Goal: Task Accomplishment & Management: Use online tool/utility

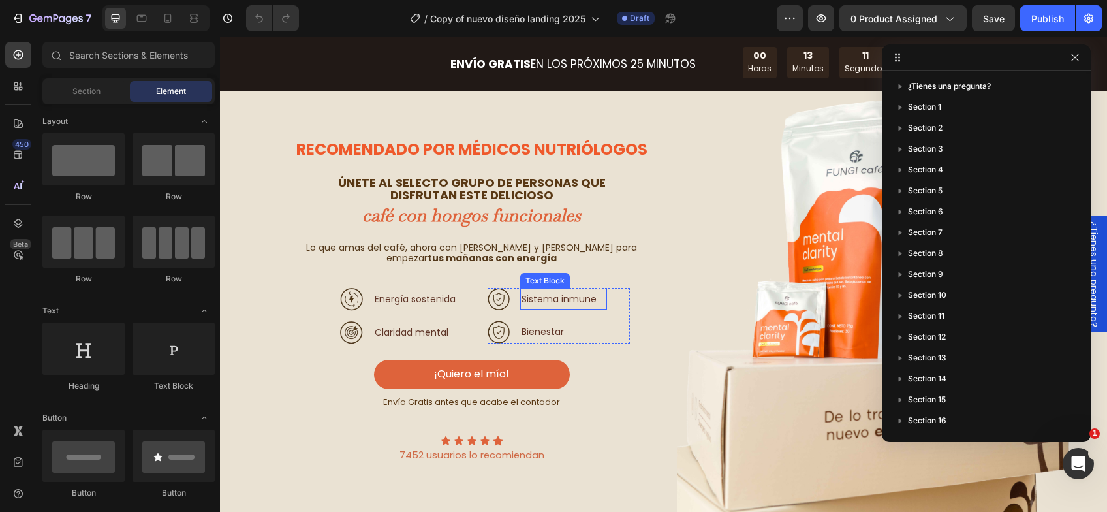
scroll to position [65, 0]
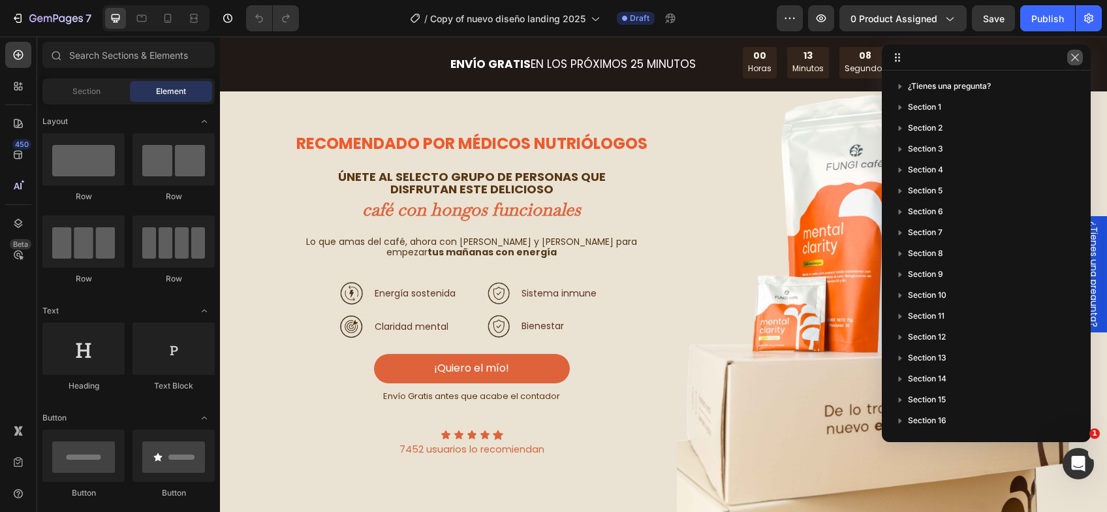
click at [1077, 52] on button "button" at bounding box center [1075, 58] width 16 height 16
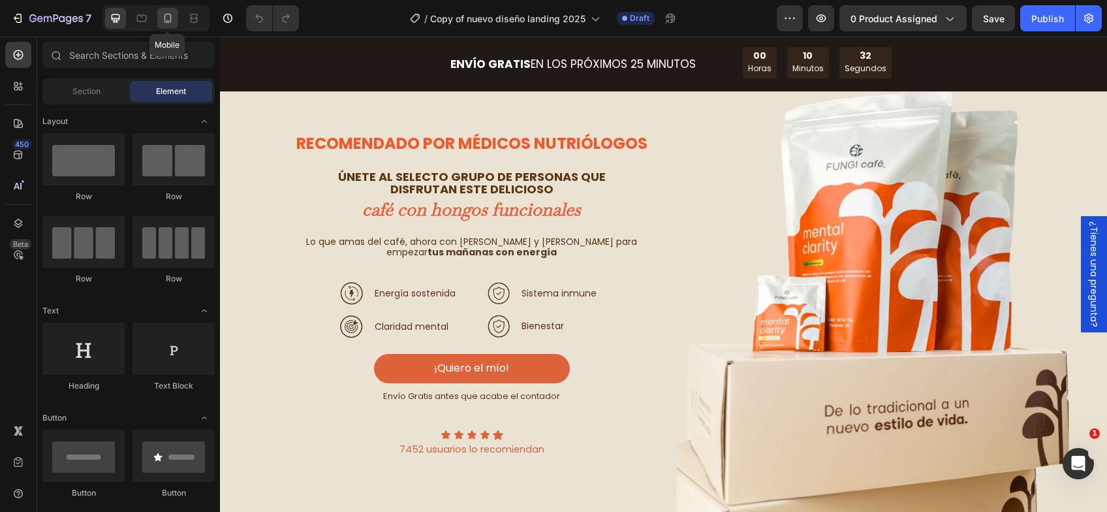
click at [167, 17] on icon at bounding box center [167, 18] width 13 height 13
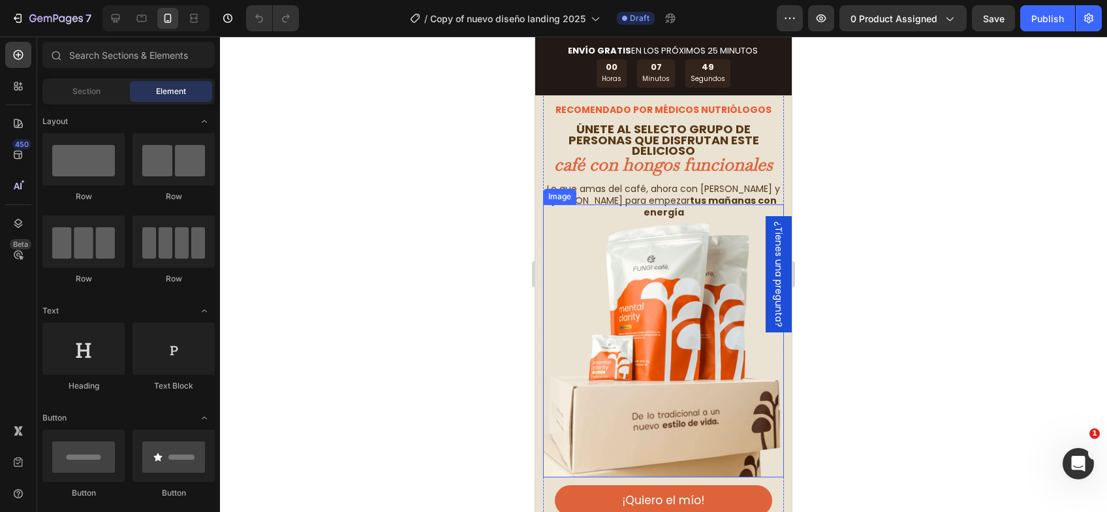
click at [649, 380] on img at bounding box center [663, 340] width 241 height 273
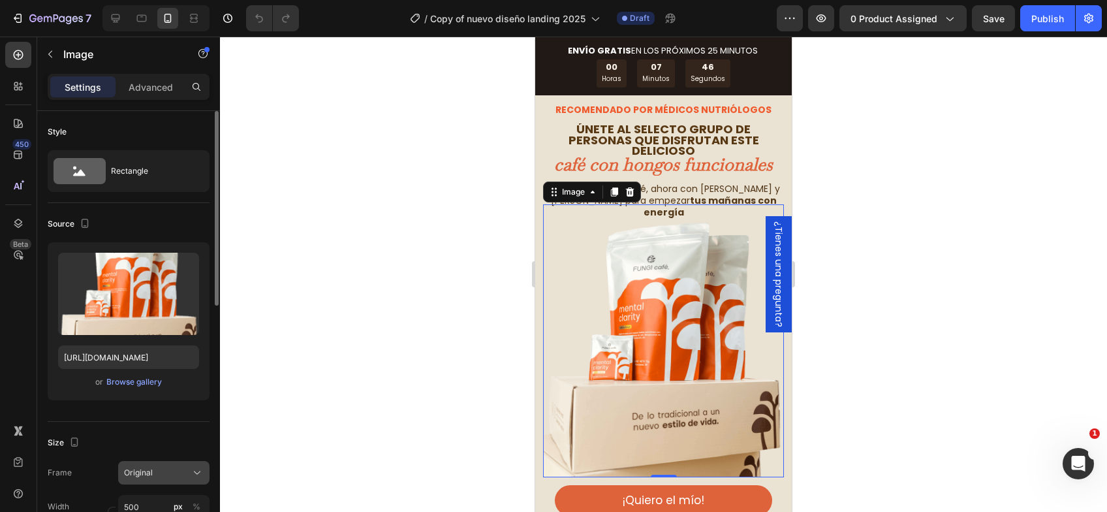
click at [142, 471] on span "Original" at bounding box center [138, 473] width 29 height 12
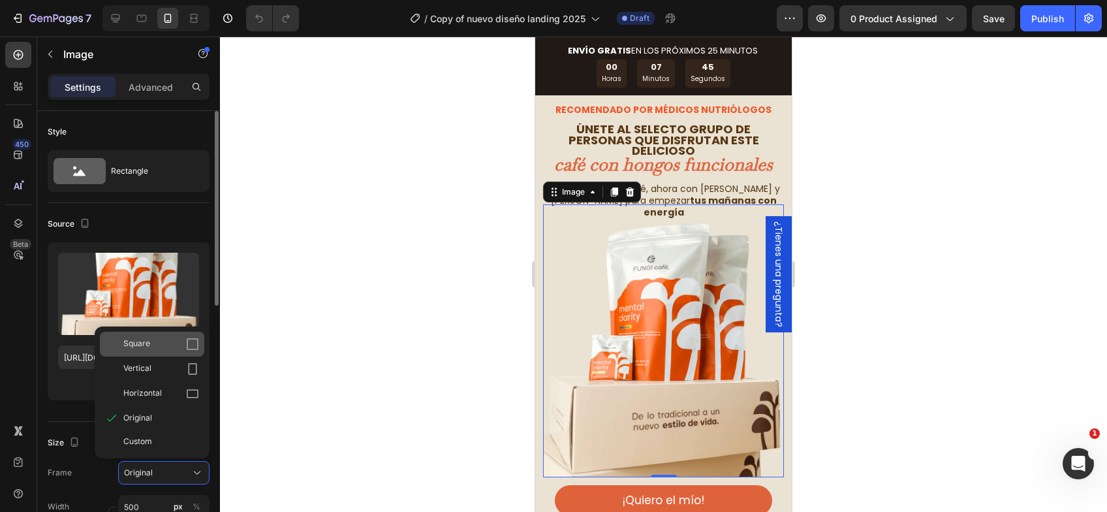
click at [153, 339] on div "Square" at bounding box center [161, 343] width 76 height 13
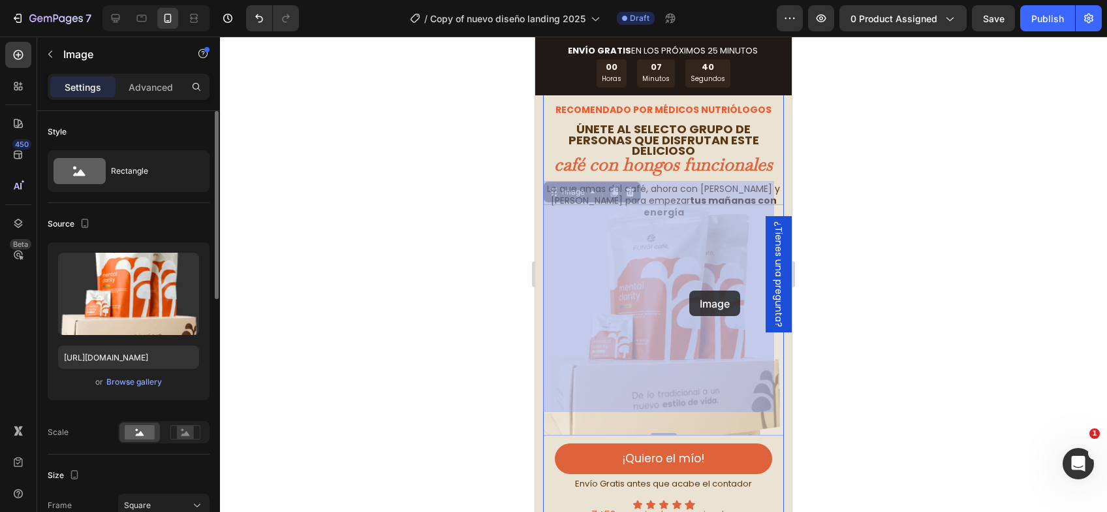
drag, startPoint x: 687, startPoint y: 259, endPoint x: 689, endPoint y: 296, distance: 36.6
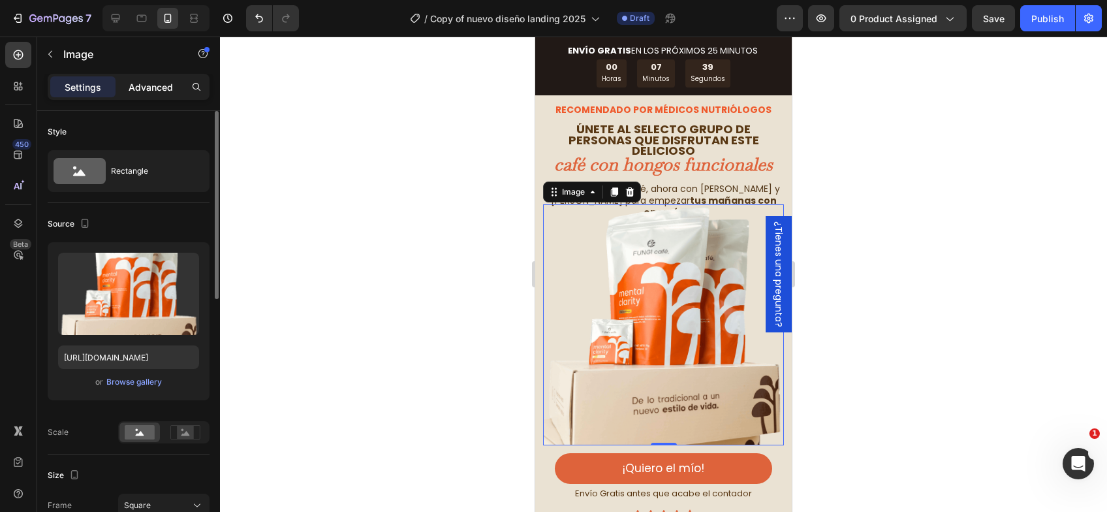
click at [146, 80] on p "Advanced" at bounding box center [151, 87] width 44 height 14
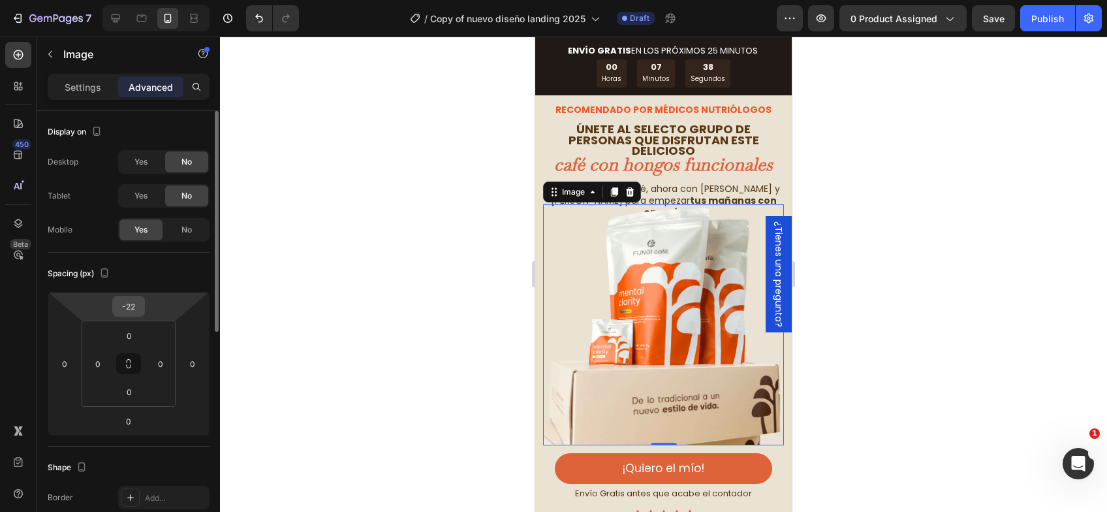
click at [131, 303] on input "-22" at bounding box center [129, 306] width 26 height 20
type input "0"
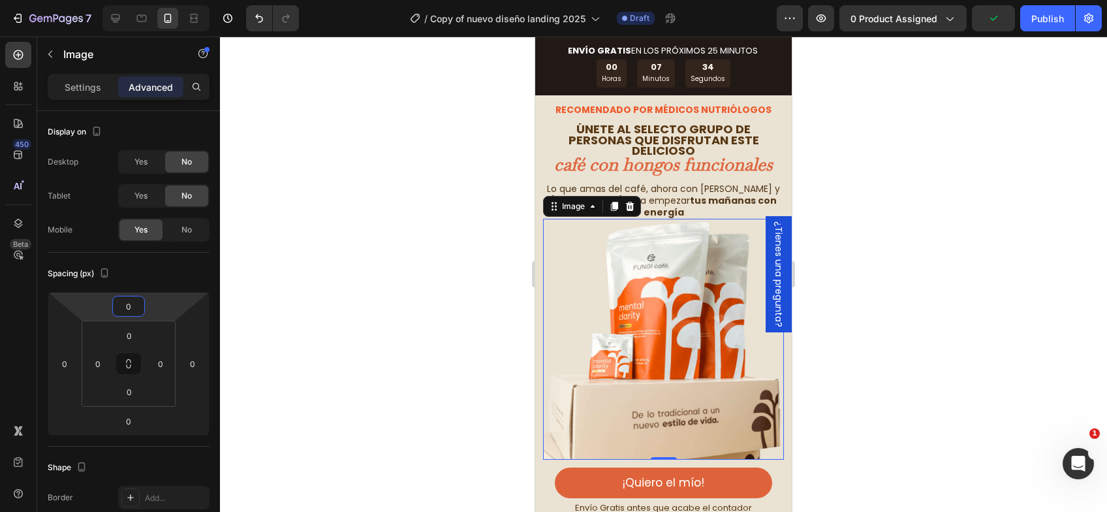
click at [868, 157] on div at bounding box center [663, 274] width 887 height 475
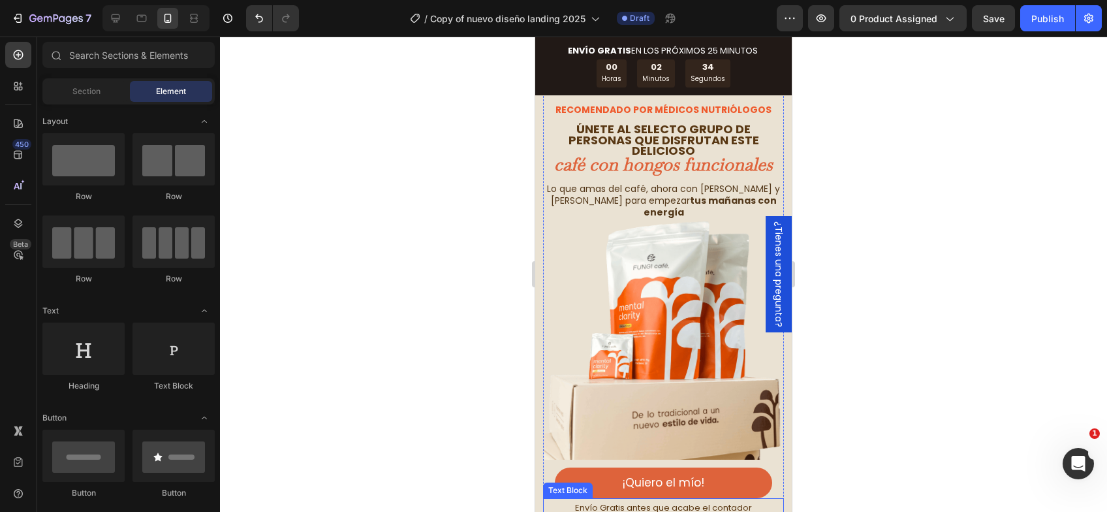
click at [619, 501] on span "Envío Gratis antes que acabe el contador" at bounding box center [663, 507] width 177 height 12
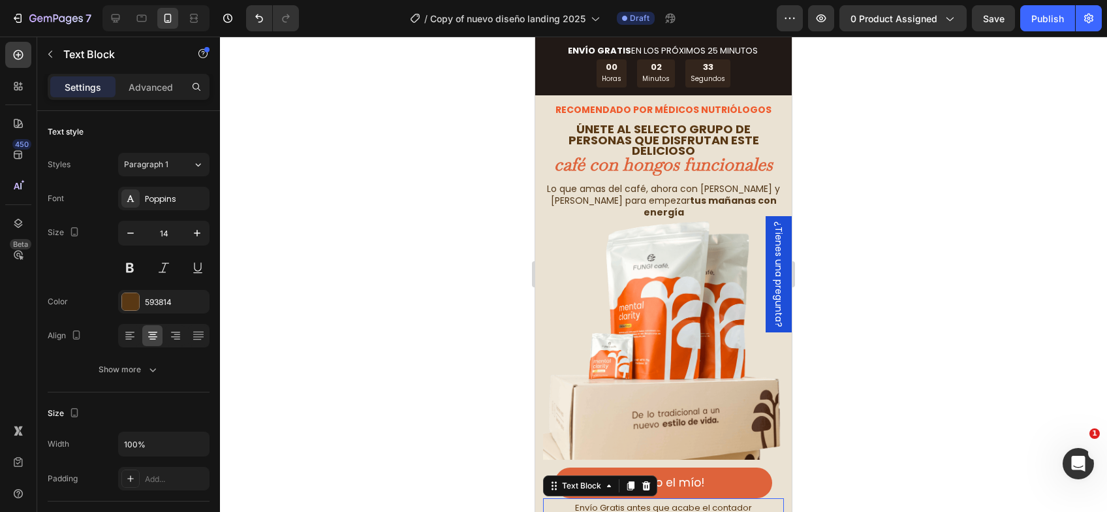
click at [619, 501] on span "Envío Gratis antes que acabe el contador" at bounding box center [663, 507] width 177 height 12
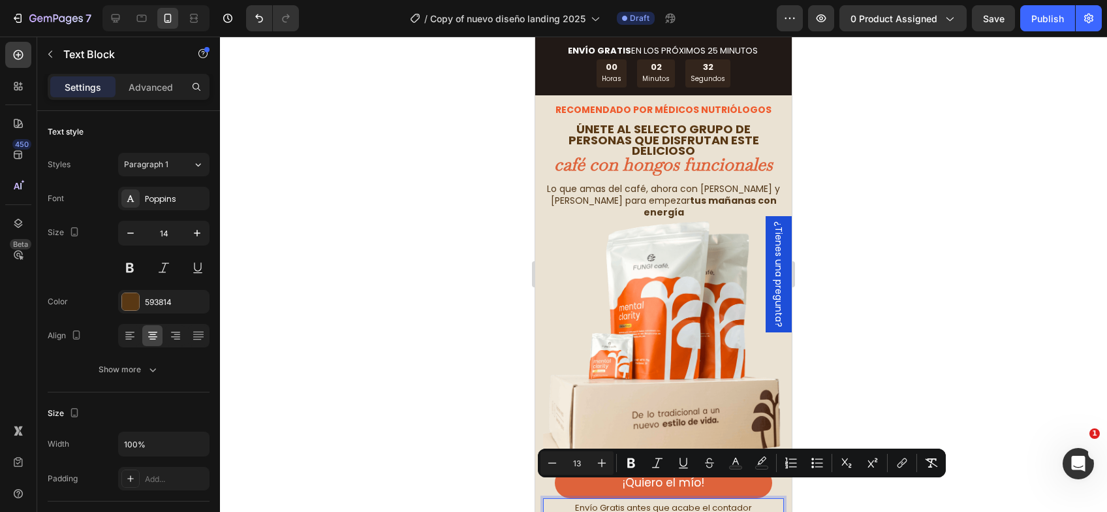
click at [600, 501] on span "Envío Gratis antes que acabe el contador" at bounding box center [663, 507] width 177 height 12
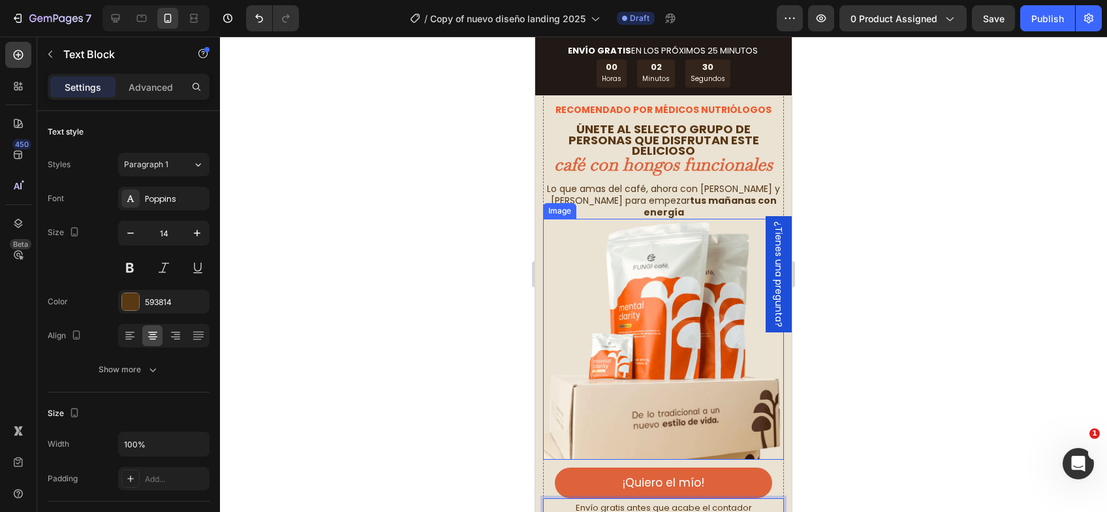
click at [925, 277] on div at bounding box center [663, 274] width 887 height 475
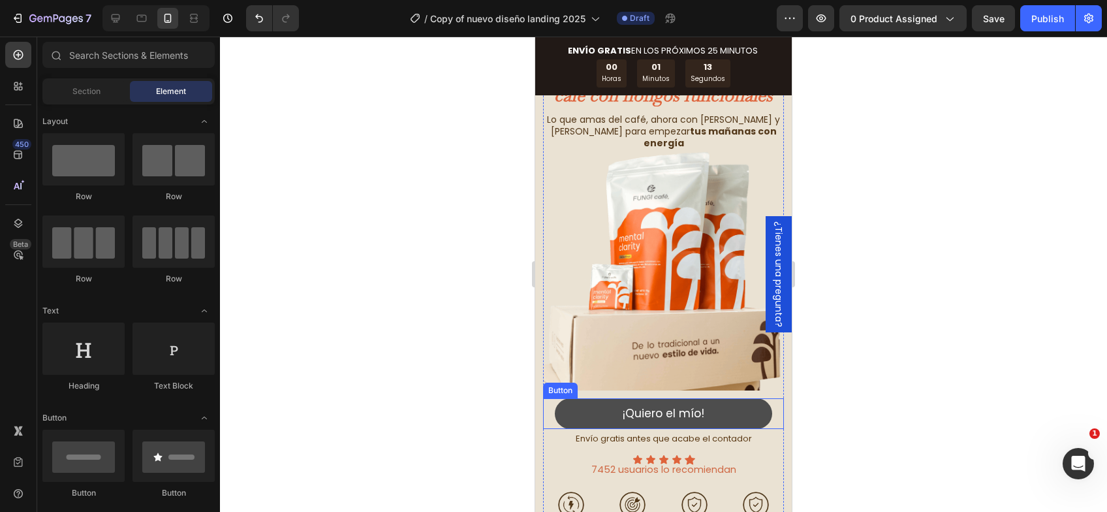
scroll to position [131, 0]
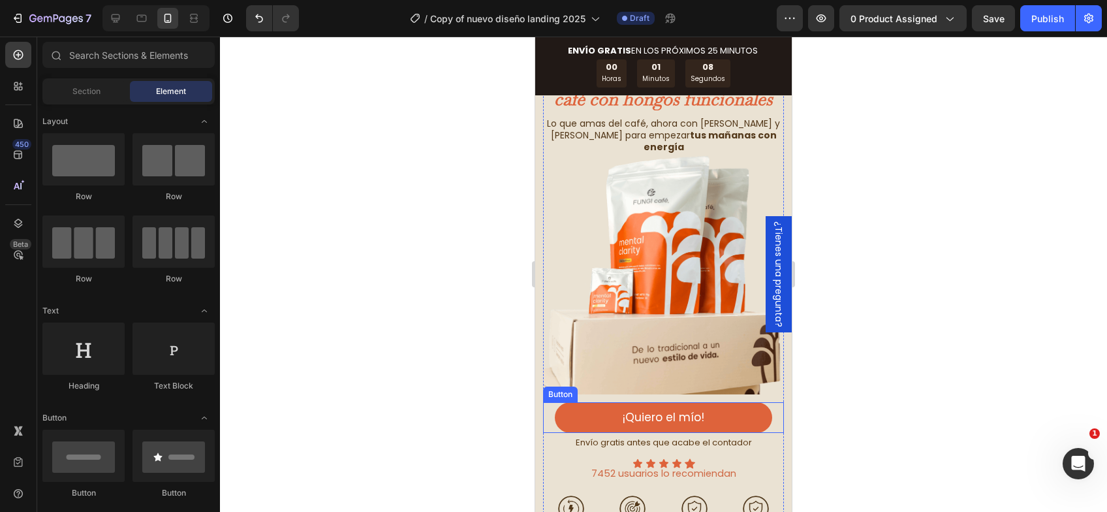
click at [729, 212] on img at bounding box center [663, 273] width 241 height 241
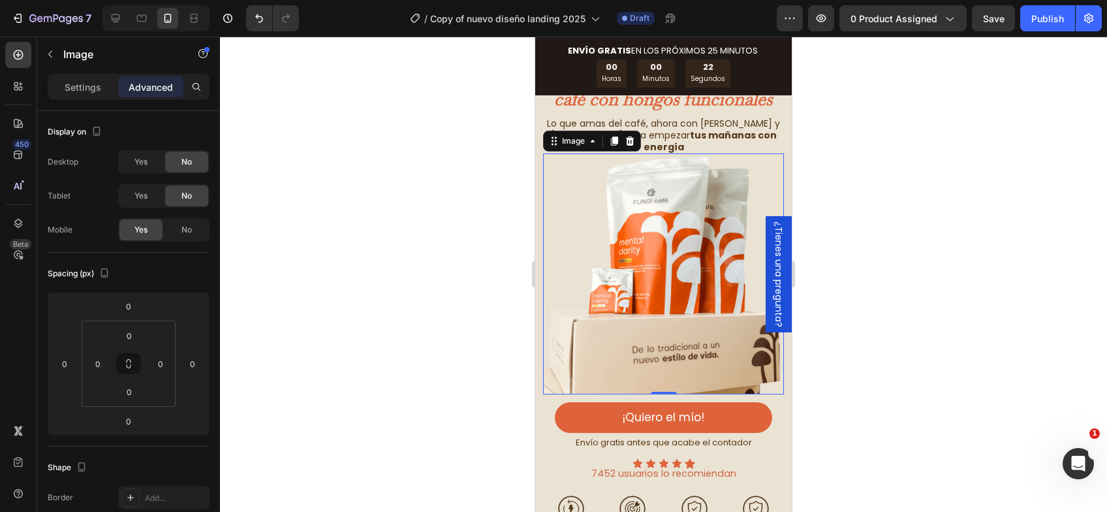
click at [1044, 204] on div at bounding box center [663, 274] width 887 height 475
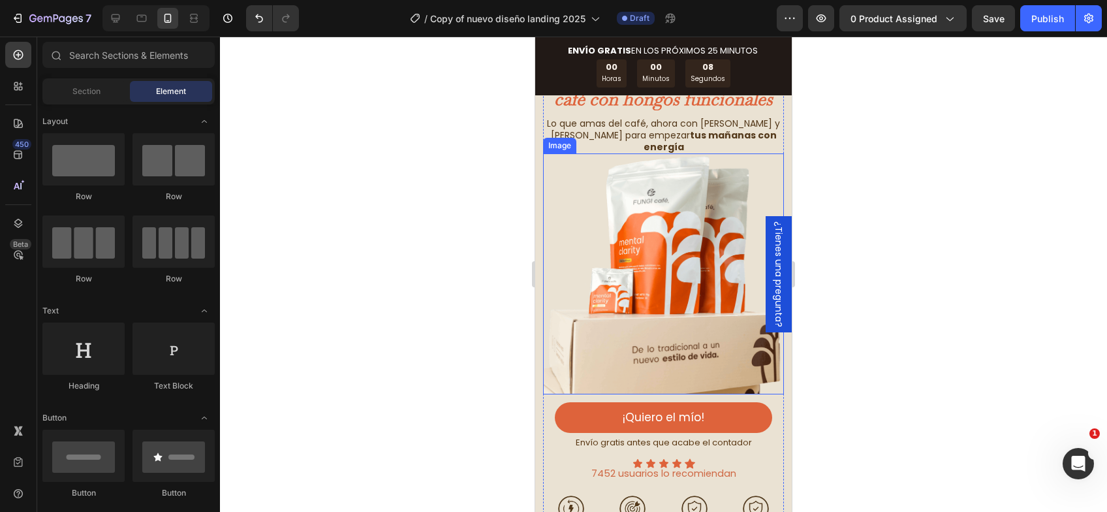
click at [576, 349] on img at bounding box center [663, 273] width 241 height 241
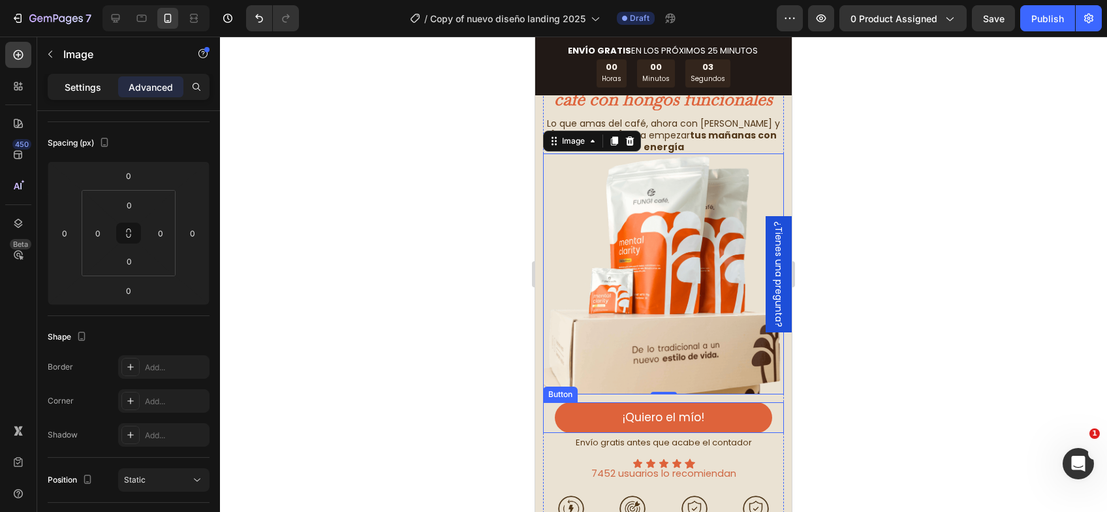
click at [64, 94] on div "Settings" at bounding box center [82, 86] width 65 height 21
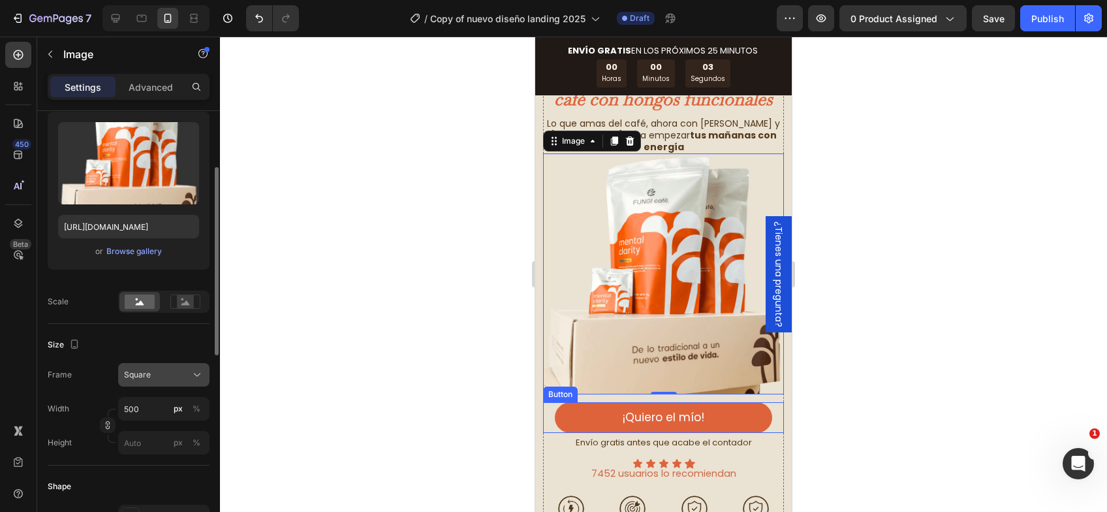
click at [154, 385] on button "Square" at bounding box center [163, 374] width 91 height 23
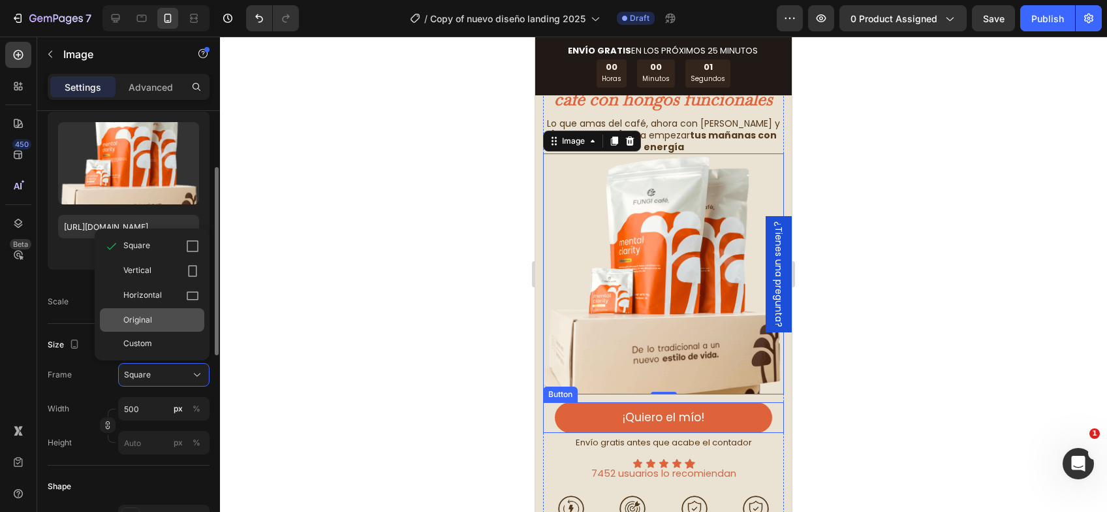
click at [161, 316] on div "Original" at bounding box center [161, 320] width 76 height 12
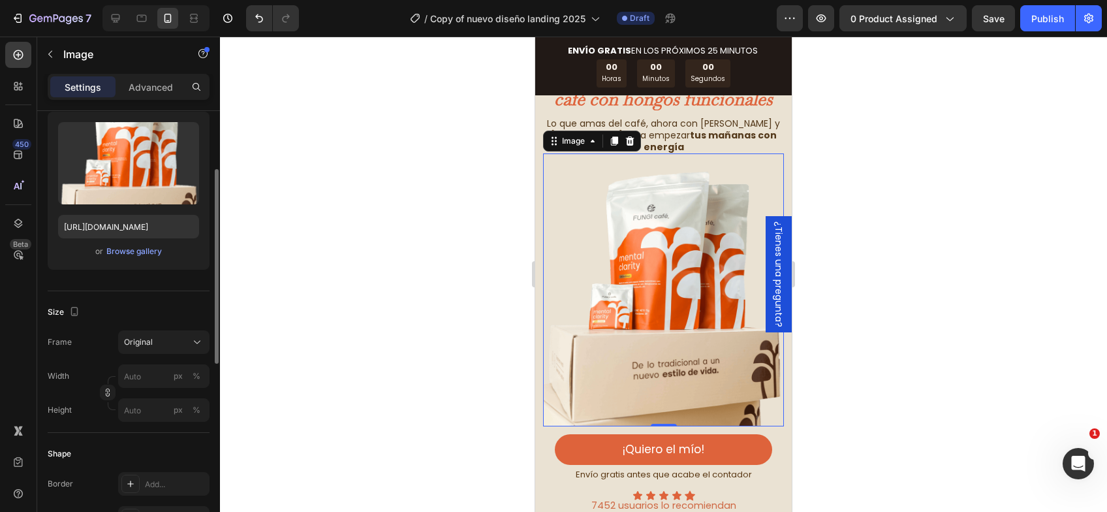
click at [961, 326] on div at bounding box center [663, 274] width 887 height 475
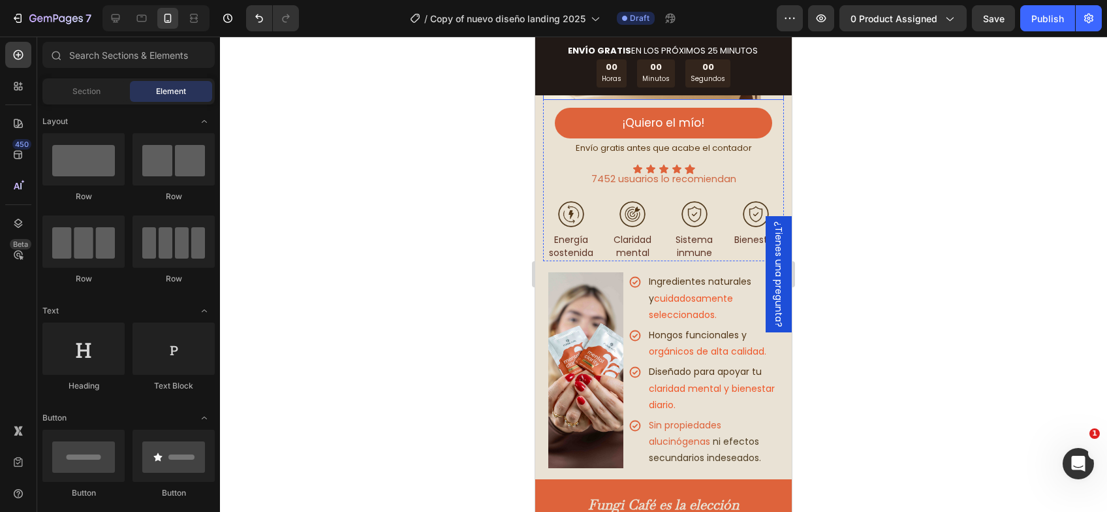
scroll to position [0, 16]
click at [677, 418] on span "Sin propiedades alucinógenas" at bounding box center [685, 432] width 72 height 29
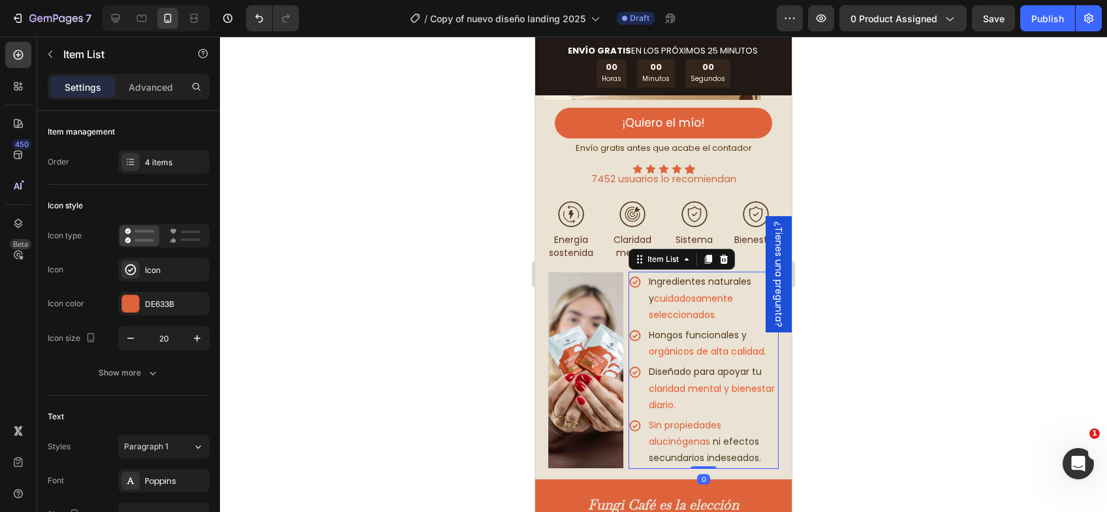
click at [666, 418] on span "Sin propiedades alucinógenas" at bounding box center [685, 432] width 72 height 29
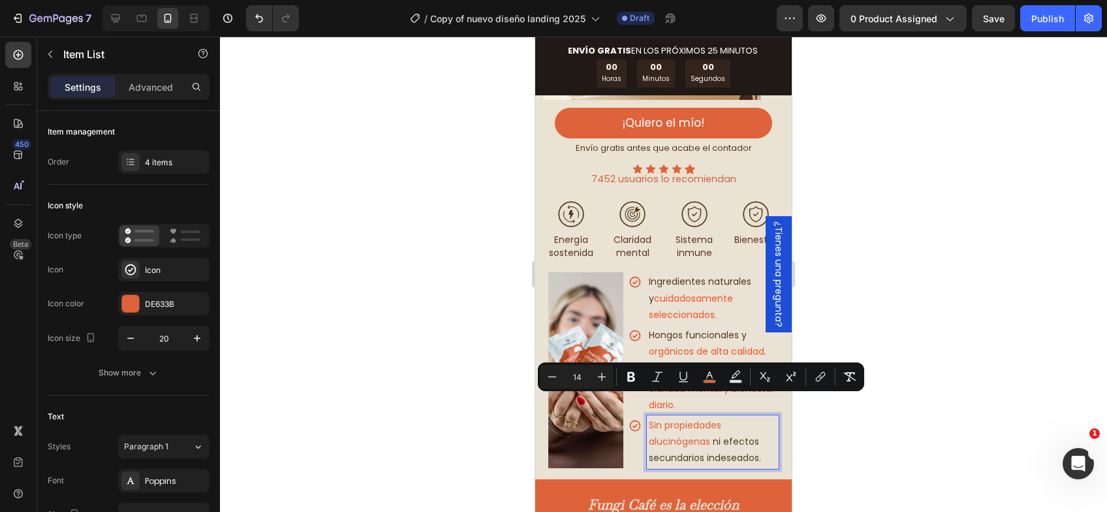
click at [714, 417] on p "Sin propiedades alucinógenas ni efectos secundarios indeseados." at bounding box center [713, 442] width 128 height 50
drag, startPoint x: 706, startPoint y: 422, endPoint x: 645, endPoint y: 404, distance: 63.8
click at [649, 418] on span "Sin propiedades alucinógenas" at bounding box center [685, 432] width 72 height 29
click at [708, 375] on icon "Editor contextual toolbar" at bounding box center [709, 374] width 7 height 7
type input "DE633B"
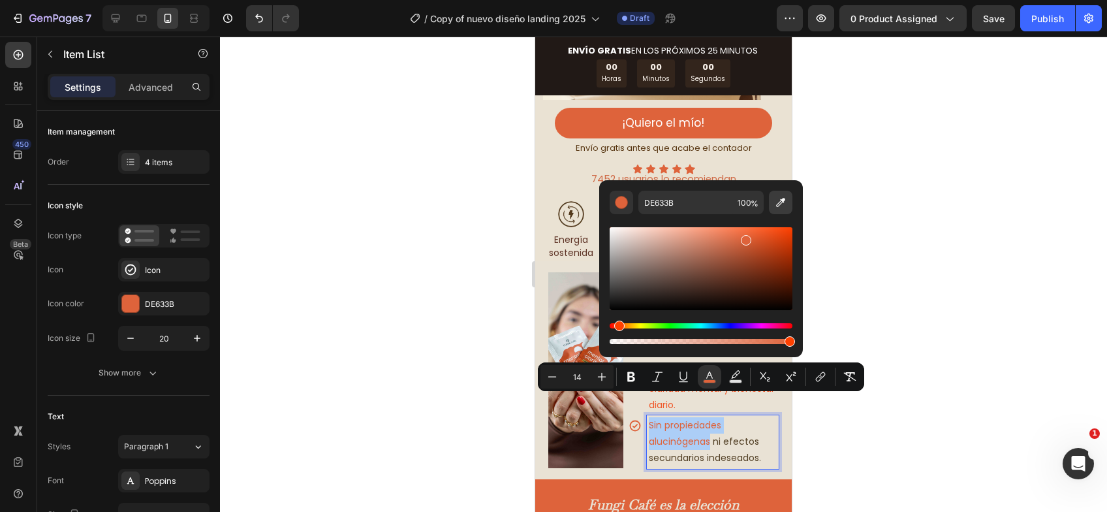
click at [784, 194] on button "Editor contextual toolbar" at bounding box center [780, 202] width 23 height 23
type input "CF6A46"
click at [925, 327] on div at bounding box center [663, 274] width 887 height 475
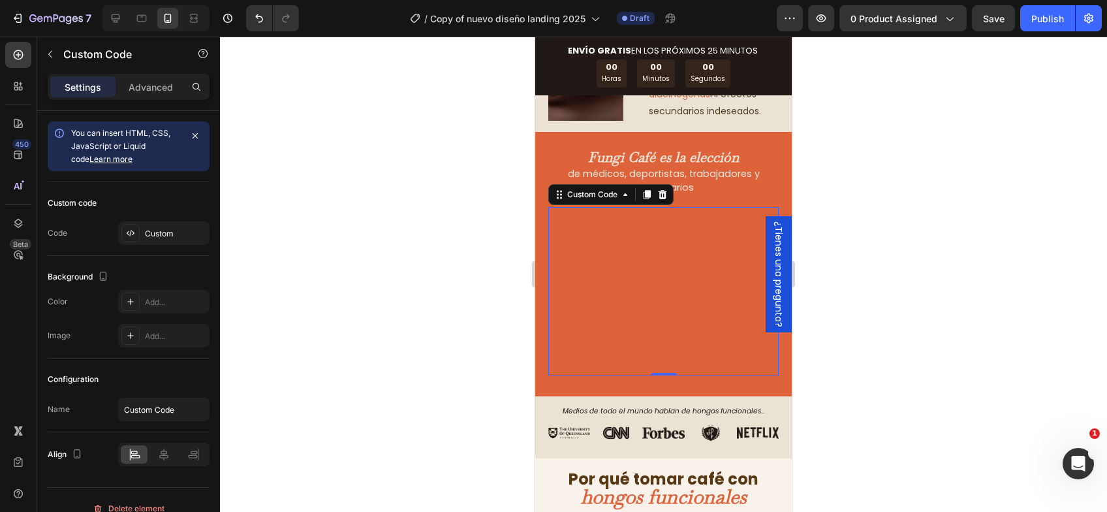
click at [925, 271] on div at bounding box center [663, 274] width 887 height 475
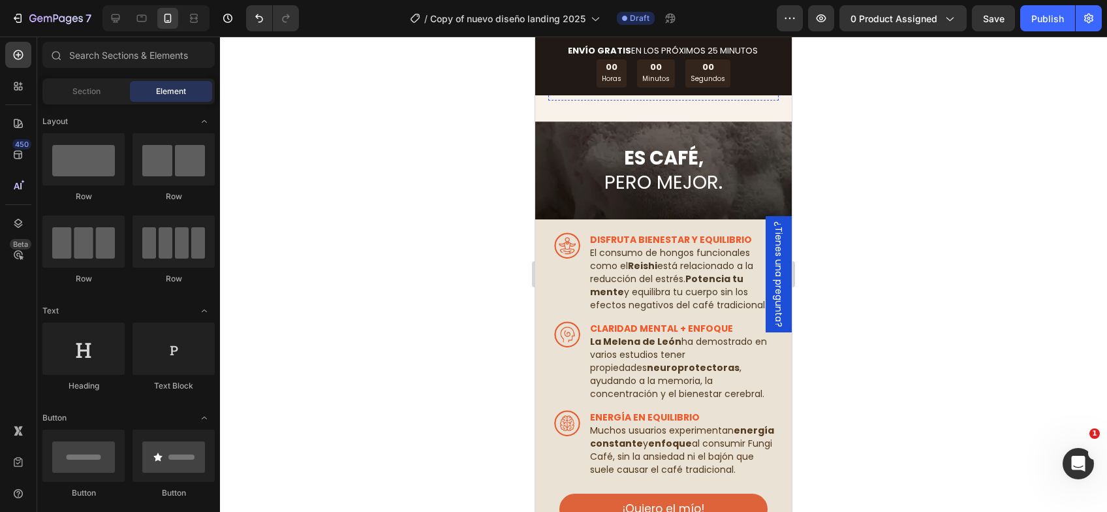
scroll to position [2284, 0]
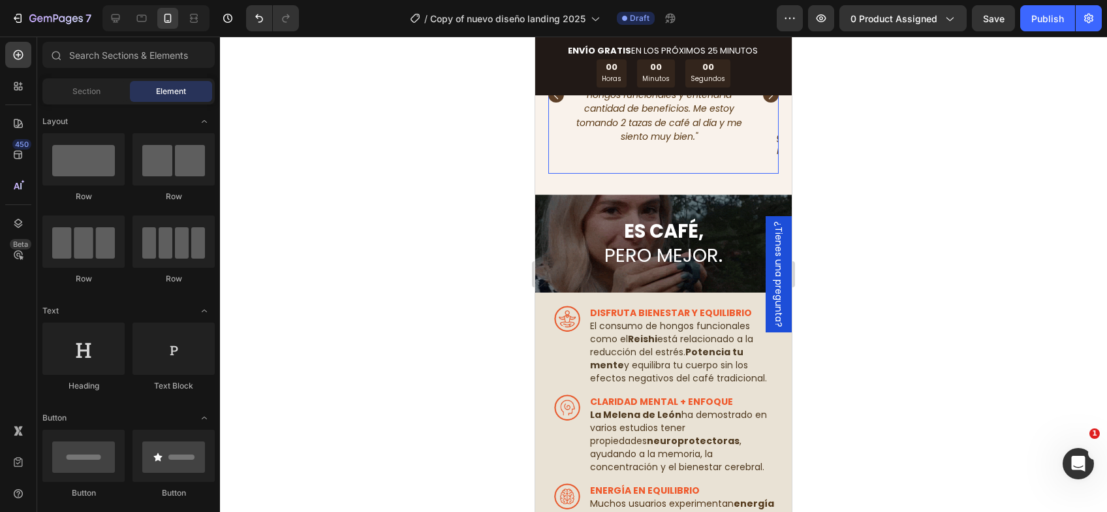
click at [557, 101] on icon "Carousel Back Arrow" at bounding box center [556, 94] width 13 height 13
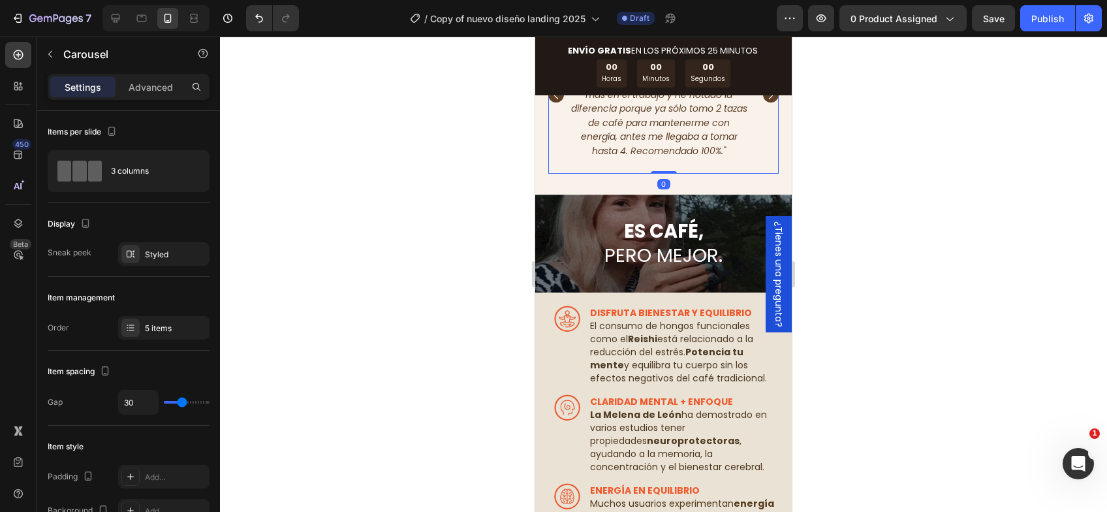
click at [557, 101] on icon "Carousel Back Arrow" at bounding box center [556, 94] width 13 height 13
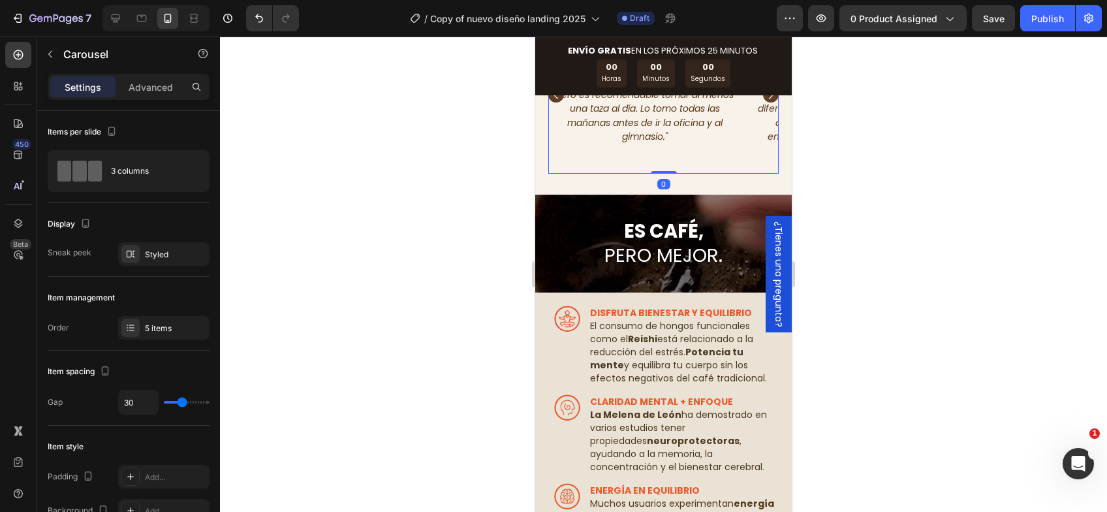
click at [557, 101] on icon "Carousel Back Arrow" at bounding box center [556, 94] width 13 height 13
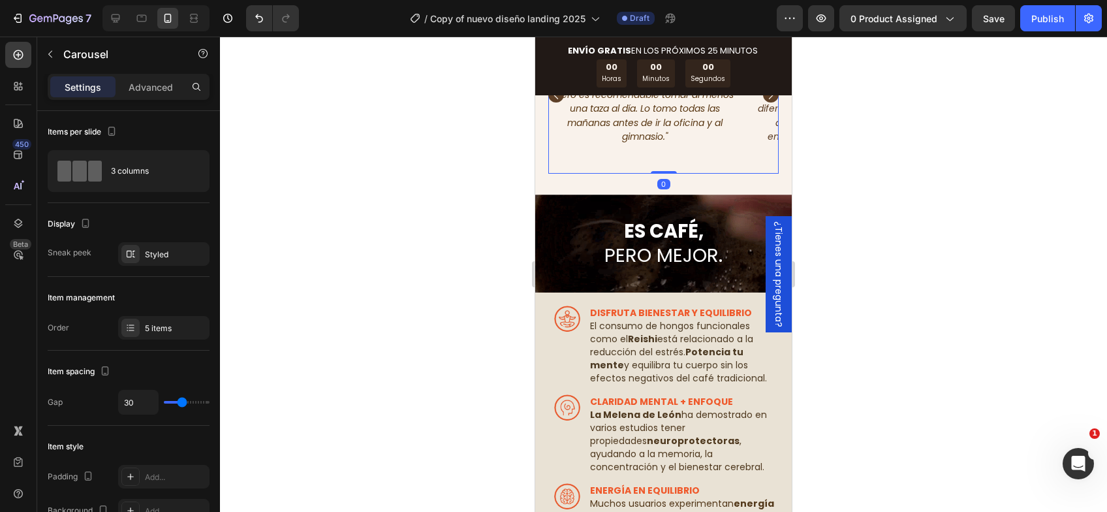
click at [557, 101] on icon "Carousel Back Arrow" at bounding box center [556, 94] width 13 height 13
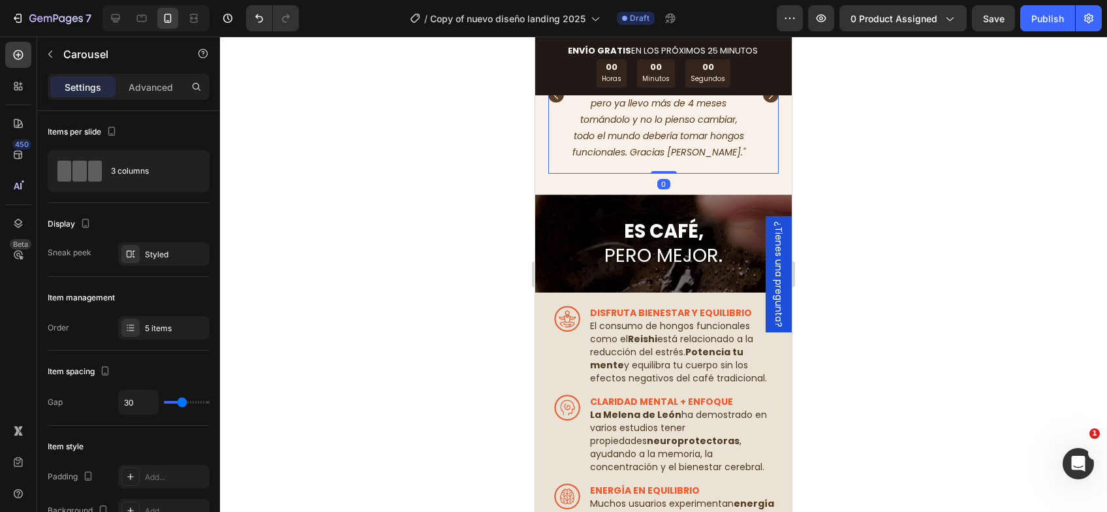
click at [557, 101] on icon "Carousel Back Arrow" at bounding box center [556, 94] width 13 height 13
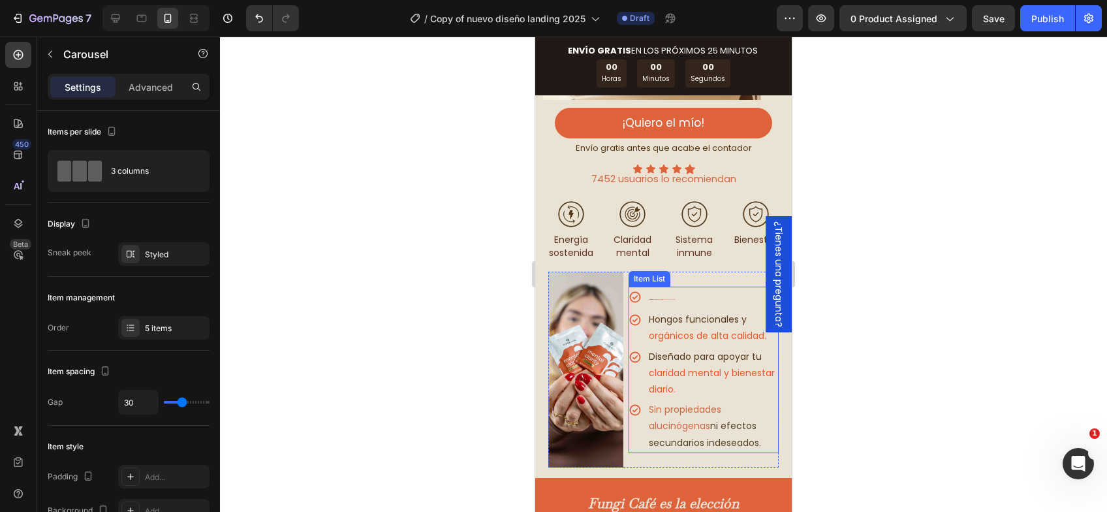
scroll to position [0, 16]
click at [689, 288] on p "Ingredientes naturales y cuidadosamente seleccionados." at bounding box center [713, 297] width 128 height 19
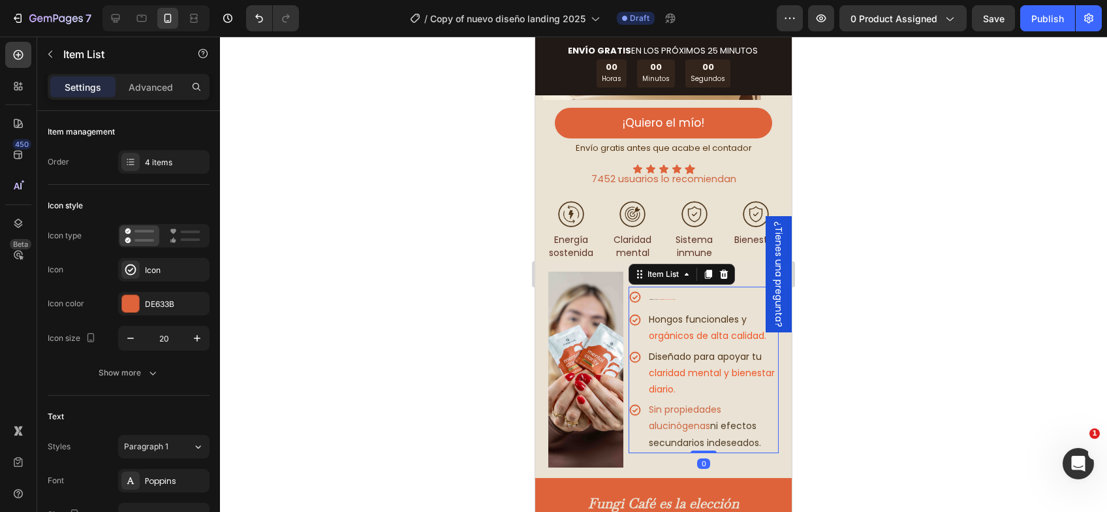
click at [871, 266] on div at bounding box center [663, 274] width 887 height 475
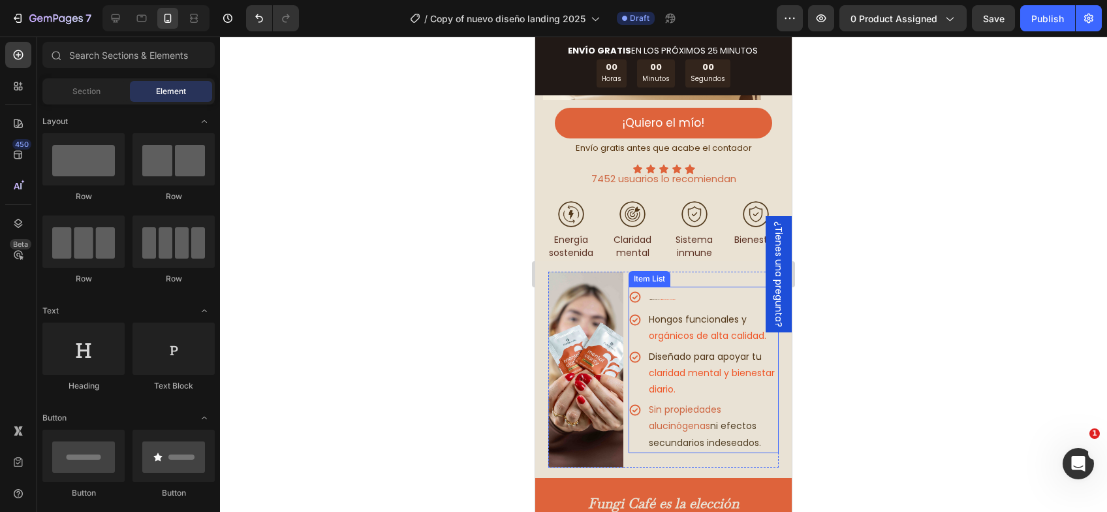
click at [656, 288] on p "Ingredientes naturales y cuidadosamente seleccionados." at bounding box center [713, 297] width 128 height 19
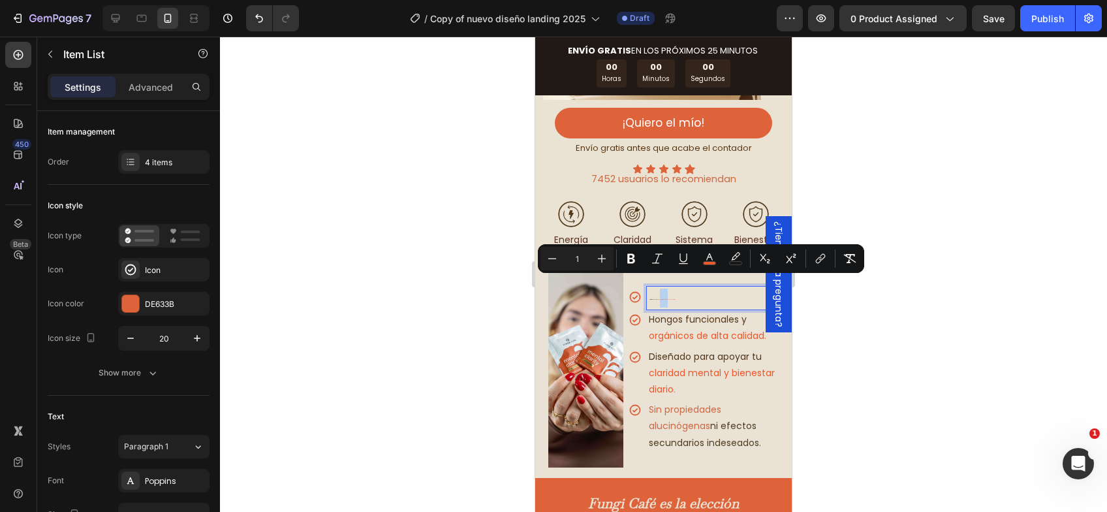
click at [656, 288] on p "Ingredientes naturales y cuidadosamente seleccionados." at bounding box center [713, 297] width 128 height 19
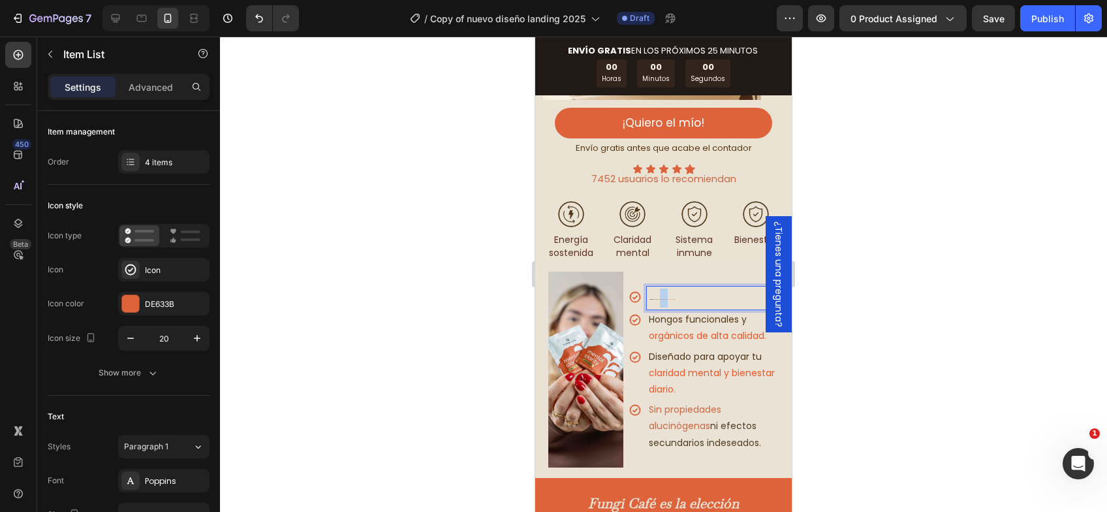
click at [656, 288] on p "Ingredientes naturales y cuidadosamente seleccionados." at bounding box center [713, 297] width 128 height 19
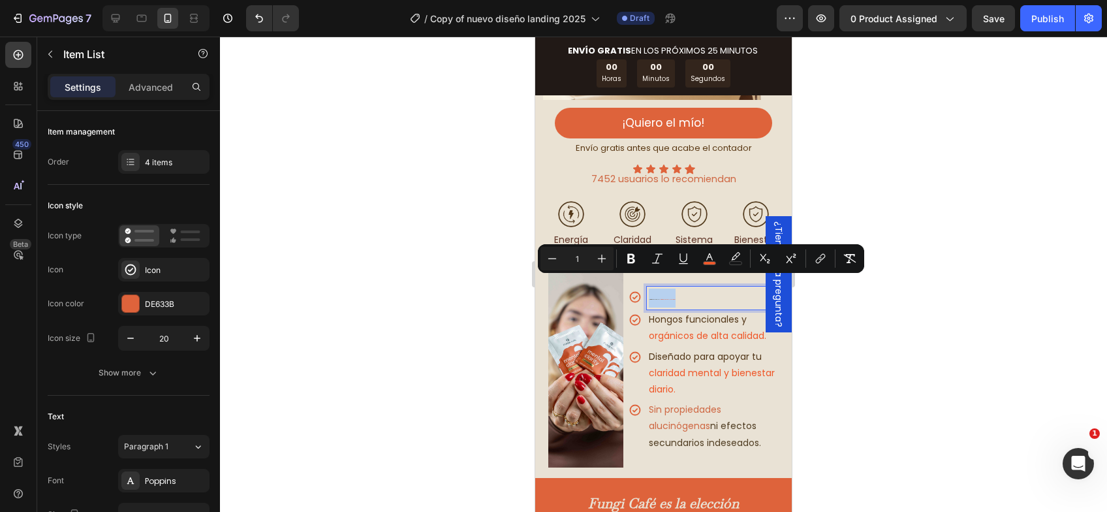
click at [656, 288] on p "Ingredientes naturales y cuidadosamente seleccionados." at bounding box center [713, 297] width 128 height 19
click at [829, 323] on div at bounding box center [663, 274] width 887 height 475
